Goal: Communication & Community: Answer question/provide support

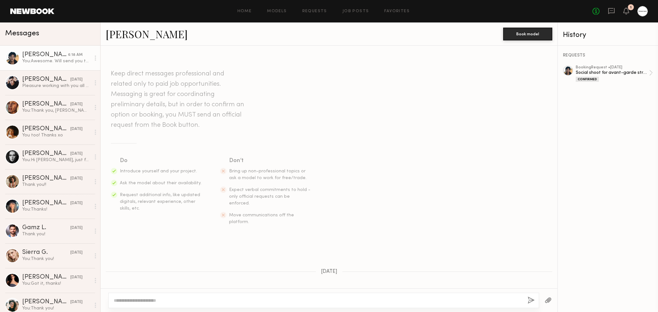
scroll to position [529, 0]
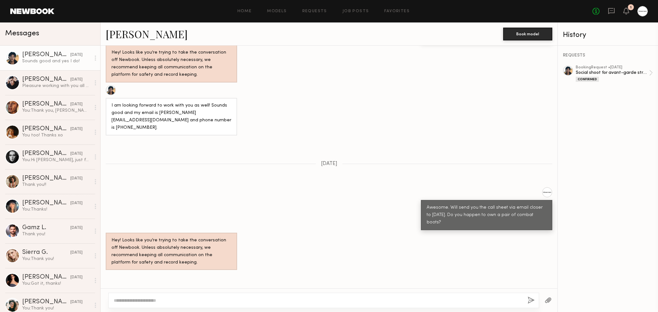
scroll to position [651, 0]
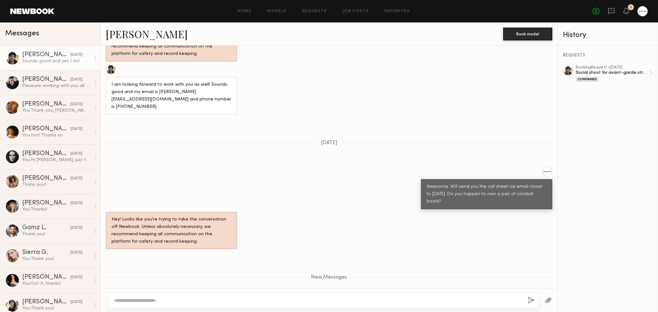
click at [280, 292] on div at bounding box center [329, 300] width 457 height 24
click at [277, 301] on textarea at bounding box center [318, 300] width 408 height 6
type textarea "**********"
click at [531, 300] on button "button" at bounding box center [530, 301] width 7 height 8
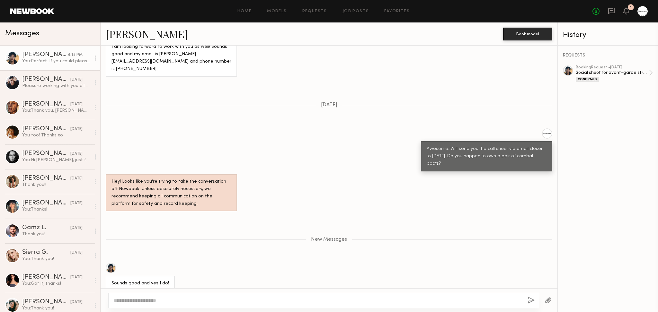
drag, startPoint x: 317, startPoint y: 253, endPoint x: 299, endPoint y: 246, distance: 19.1
click at [317, 263] on div "Sounds good and yes I do!" at bounding box center [329, 277] width 457 height 28
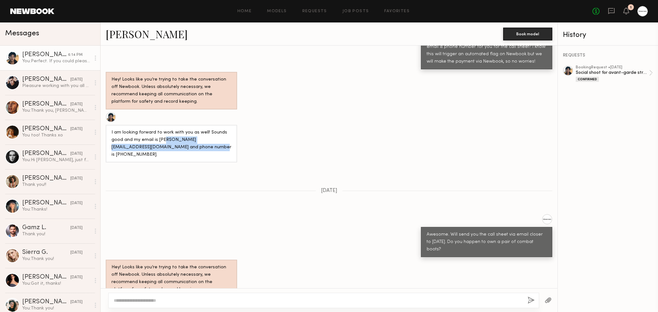
drag, startPoint x: 192, startPoint y: 131, endPoint x: 162, endPoint y: 125, distance: 29.9
click at [162, 129] on div "I am looking forward to work with you as well! Sounds good and my email is [PER…" at bounding box center [171, 144] width 120 height 30
